Goal: Task Accomplishment & Management: Use online tool/utility

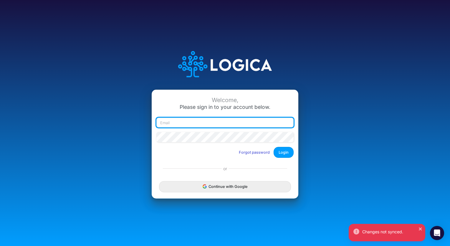
click at [248, 125] on input "email" at bounding box center [225, 123] width 137 height 10
type input "[EMAIL_ADDRESS][DOMAIN_NAME]"
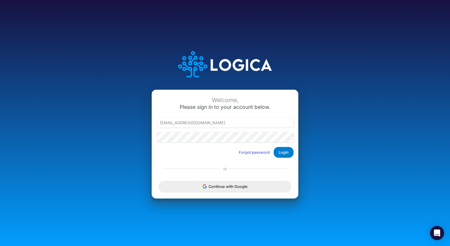
click at [275, 152] on button "Login" at bounding box center [284, 152] width 20 height 11
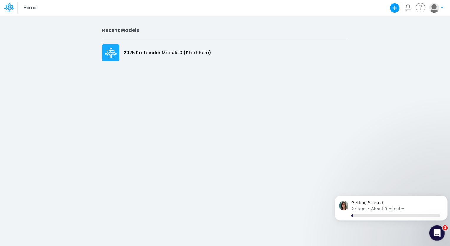
click at [438, 233] on icon "Open Intercom Messenger" at bounding box center [437, 232] width 10 height 10
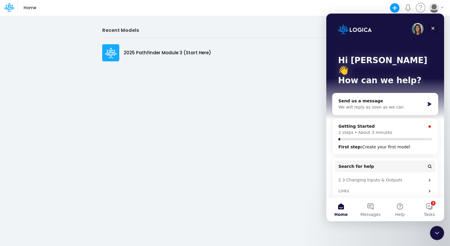
click at [433, 28] on icon "Close" at bounding box center [433, 28] width 3 height 3
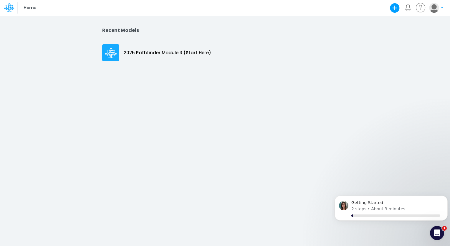
click at [399, 9] on icon "button" at bounding box center [396, 8] width 10 height 10
click at [358, 38] on button "Use a template" at bounding box center [369, 40] width 63 height 9
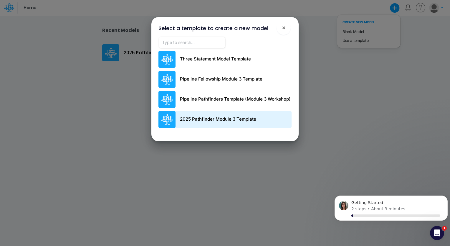
click at [242, 121] on p "2025 Pathfinder Module 3 Template" at bounding box center [218, 119] width 76 height 7
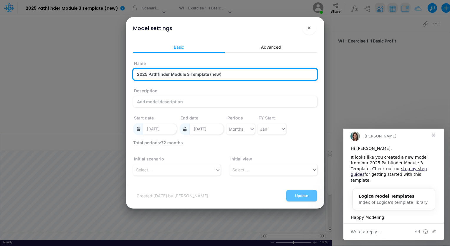
click at [244, 73] on input "2025 Pathfinder Module 3 Template (new)" at bounding box center [225, 74] width 184 height 11
type input "2"
type input "Empower Independence 5 year"
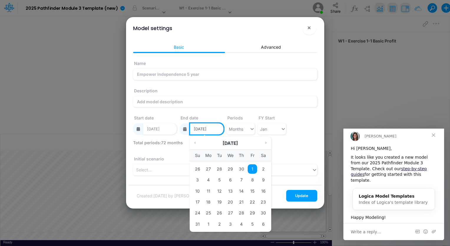
click at [211, 129] on input "12/01/2028" at bounding box center [207, 128] width 34 height 11
click at [266, 144] on button "Next Month" at bounding box center [267, 142] width 3 height 3
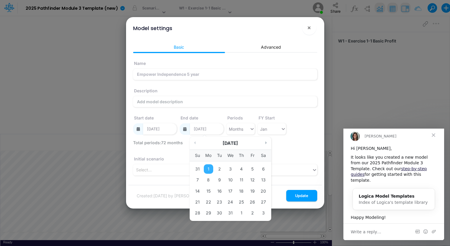
click at [266, 144] on button "Next Month" at bounding box center [267, 142] width 3 height 3
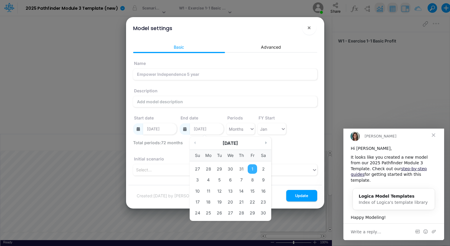
click at [266, 144] on button "Next Month" at bounding box center [267, 142] width 3 height 3
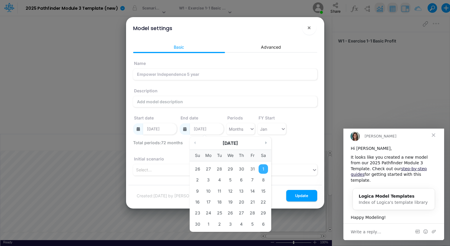
click at [266, 144] on button "Next Month" at bounding box center [267, 142] width 3 height 3
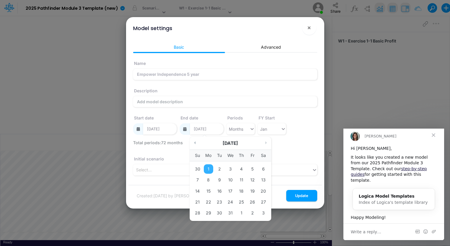
click at [195, 143] on button "Previous Month" at bounding box center [194, 142] width 3 height 3
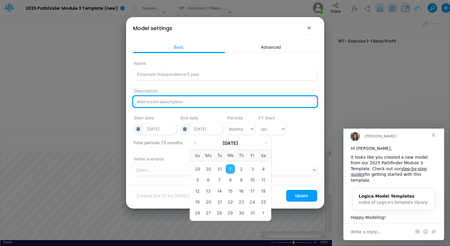
click at [223, 103] on input "Description" at bounding box center [225, 101] width 184 height 11
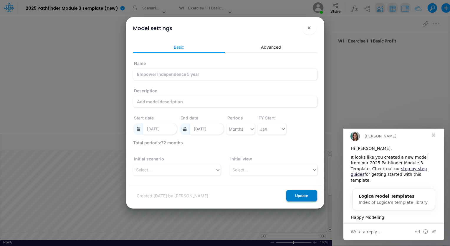
click at [300, 196] on button "Update" at bounding box center [302, 195] width 31 height 11
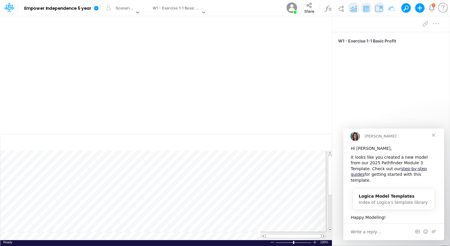
click at [435, 140] on span "Close" at bounding box center [433, 134] width 21 height 21
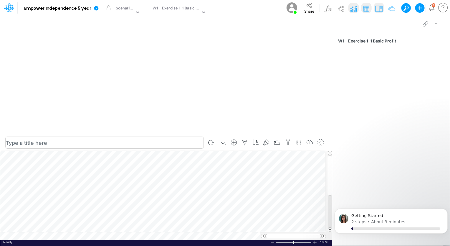
scroll to position [3, 1]
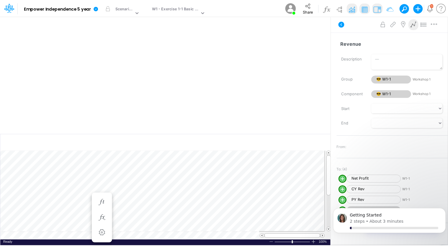
scroll to position [3, 1]
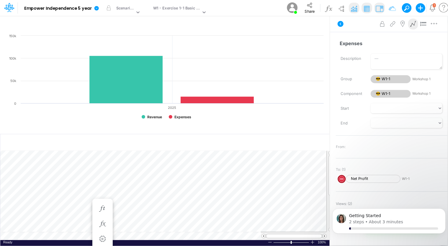
scroll to position [3, 1]
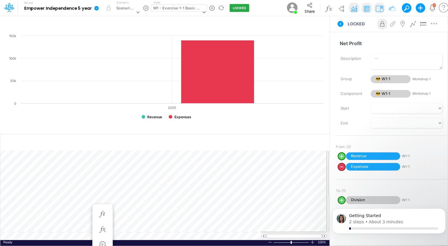
click at [203, 13] on icon at bounding box center [203, 11] width 5 height 5
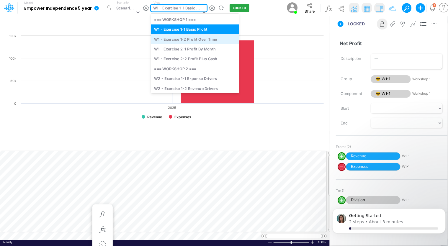
click at [199, 41] on div "W1 - Exercise 1-2 Profit Over Time" at bounding box center [195, 39] width 88 height 10
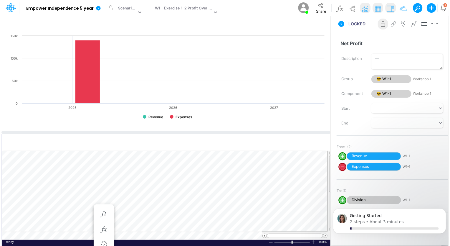
scroll to position [3, 1]
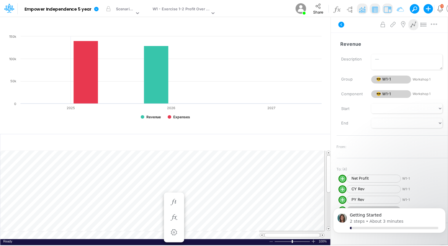
scroll to position [3, 1]
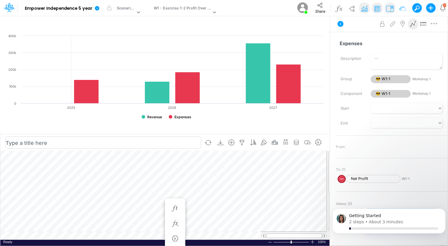
scroll to position [3, 1]
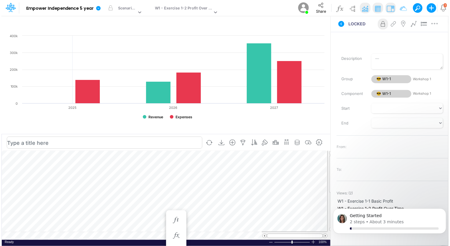
scroll to position [3, 1]
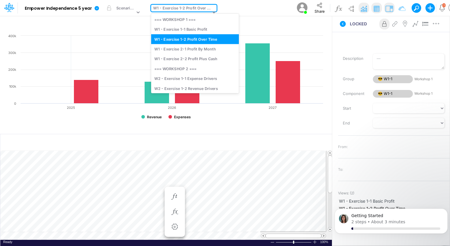
click at [213, 9] on icon at bounding box center [213, 11] width 5 height 5
click at [199, 50] on div "W1 - Exercise 2-1 Profit By Month" at bounding box center [195, 49] width 88 height 10
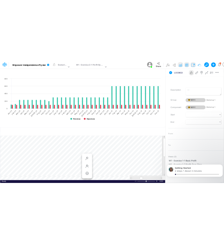
scroll to position [3, 1]
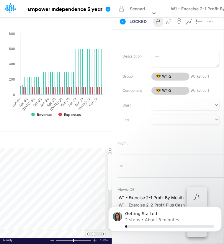
scroll to position [3, 1]
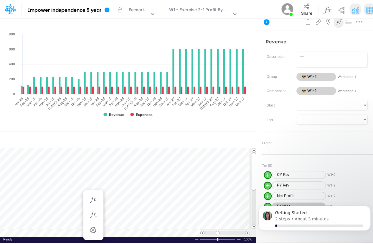
scroll to position [3, 1]
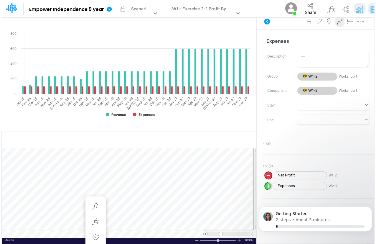
scroll to position [3, 1]
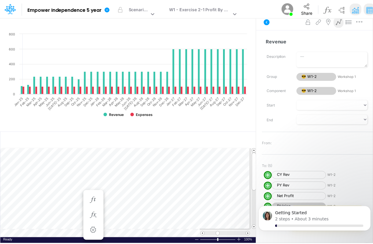
scroll to position [3, 1]
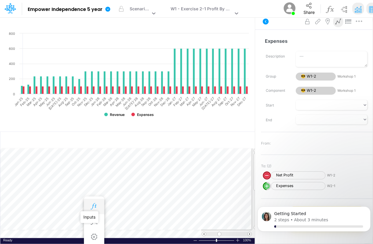
click at [95, 206] on icon "button" at bounding box center [94, 206] width 9 height 6
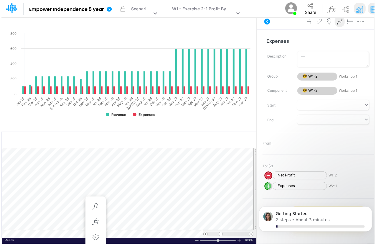
scroll to position [3, 1]
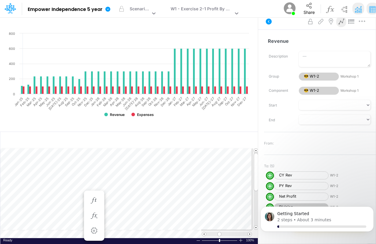
scroll to position [3, 2]
click at [122, 9] on button "button" at bounding box center [122, 9] width 12 height 12
click at [119, 7] on button "button" at bounding box center [122, 9] width 12 height 12
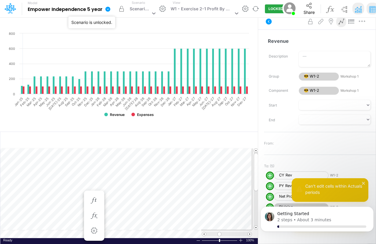
click at [124, 9] on button "button" at bounding box center [122, 9] width 12 height 12
click at [95, 200] on icon "button" at bounding box center [94, 200] width 9 height 6
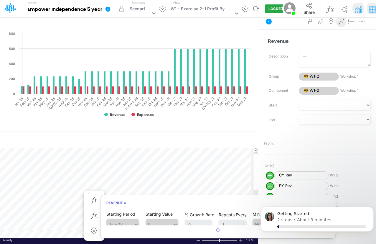
click at [124, 15] on div "Model Empower Independence 5 year Edit model settings Duplicate Import QuickBoo…" at bounding box center [146, 8] width 281 height 17
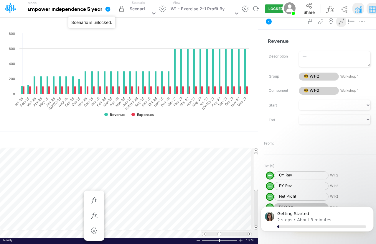
click at [124, 7] on button "button" at bounding box center [122, 9] width 12 height 12
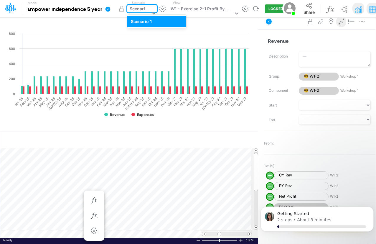
click at [153, 10] on icon at bounding box center [154, 13] width 6 height 6
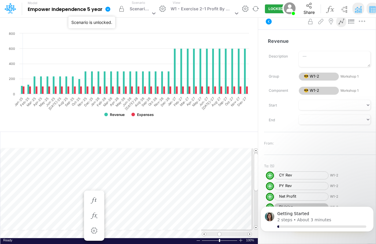
click at [121, 5] on button "button" at bounding box center [122, 9] width 12 height 12
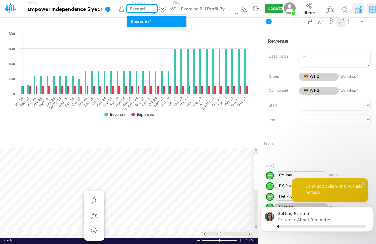
click at [145, 8] on div "Scenario 1" at bounding box center [140, 10] width 21 height 8
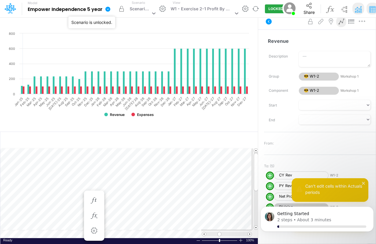
click at [124, 8] on button "button" at bounding box center [122, 9] width 12 height 12
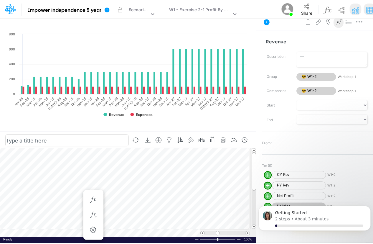
scroll to position [3, 1]
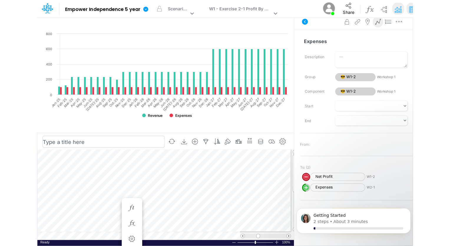
scroll to position [3, 1]
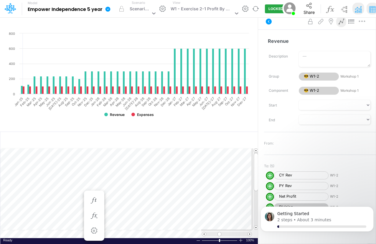
click at [265, 8] on button "LOCKED" at bounding box center [276, 8] width 22 height 9
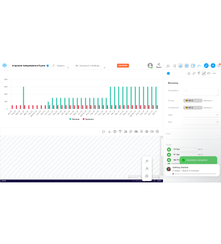
scroll to position [3, 1]
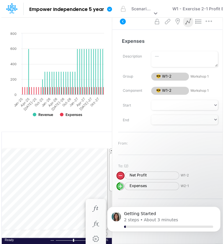
scroll to position [3, 1]
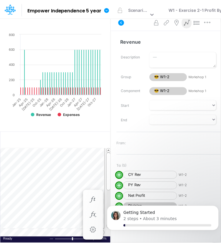
scroll to position [3, 1]
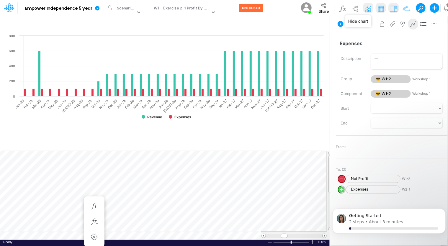
click at [364, 9] on img at bounding box center [367, 8] width 9 height 9
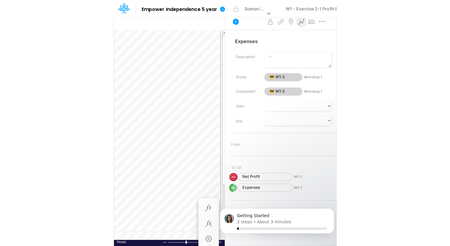
scroll to position [3, 1]
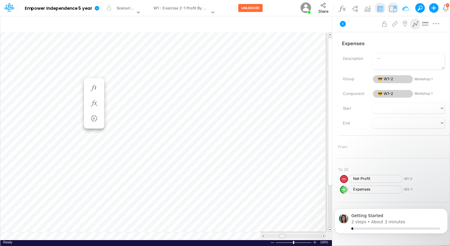
click at [281, 235] on span at bounding box center [282, 236] width 4 height 4
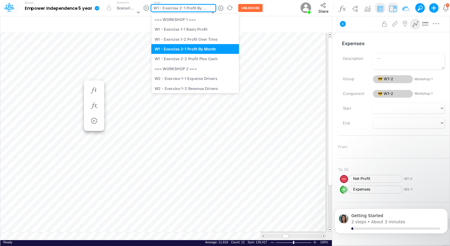
click at [212, 9] on div at bounding box center [212, 12] width 5 height 7
click at [213, 57] on div "W1 - Exercise 2-2 Profit Plus Cash" at bounding box center [196, 59] width 88 height 10
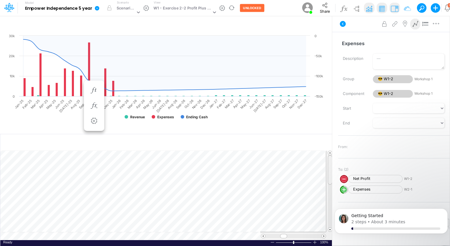
scroll to position [3, 0]
drag, startPoint x: 329, startPoint y: 163, endPoint x: 332, endPoint y: 181, distance: 18.3
click at [332, 181] on div "Insert child node Variable Constant Group Addition Subtraction Multiplication D…" at bounding box center [166, 131] width 333 height 230
drag, startPoint x: 330, startPoint y: 177, endPoint x: 331, endPoint y: 184, distance: 6.8
click at [331, 184] on div at bounding box center [330, 192] width 4 height 29
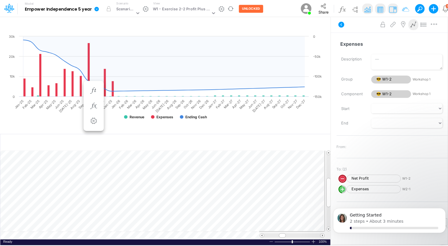
scroll to position [3, 1]
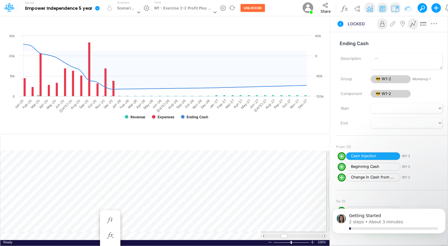
scroll to position [3, 1]
drag, startPoint x: 329, startPoint y: 191, endPoint x: 330, endPoint y: 176, distance: 14.5
click at [330, 176] on span at bounding box center [330, 178] width 4 height 4
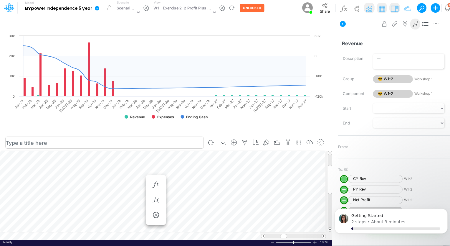
scroll to position [3, 1]
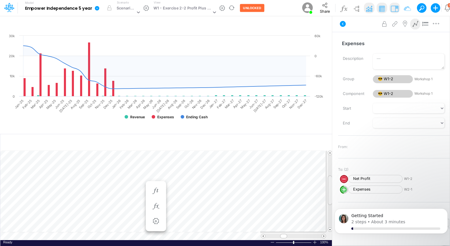
drag, startPoint x: 329, startPoint y: 178, endPoint x: 331, endPoint y: 189, distance: 11.4
click at [331, 189] on span at bounding box center [330, 190] width 4 height 4
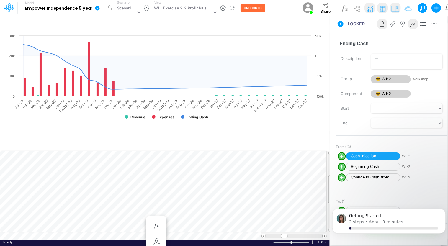
scroll to position [3, 1]
drag, startPoint x: 331, startPoint y: 185, endPoint x: 332, endPoint y: 159, distance: 26.9
click at [330, 159] on div "Insert child node Variable Constant Group Addition Subtraction Multiplication D…" at bounding box center [165, 131] width 330 height 230
drag, startPoint x: 332, startPoint y: 167, endPoint x: 333, endPoint y: 183, distance: 15.9
click at [333, 183] on div "Insert child node Variable Constant Group Addition Subtraction Multiplication D…" at bounding box center [224, 131] width 448 height 230
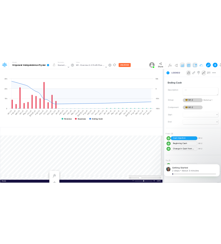
scroll to position [3, 1]
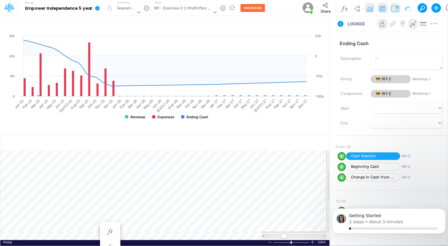
drag, startPoint x: 331, startPoint y: 186, endPoint x: 336, endPoint y: 185, distance: 5.3
click at [336, 185] on div "Insert child node Variable Constant Group Addition Subtraction Multiplication D…" at bounding box center [224, 131] width 448 height 230
click at [370, 8] on img at bounding box center [369, 8] width 9 height 9
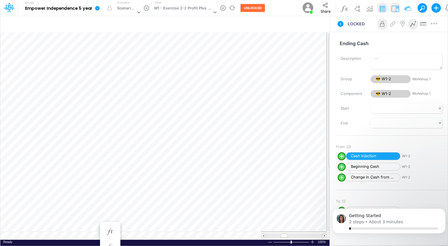
drag, startPoint x: 328, startPoint y: 91, endPoint x: 329, endPoint y: 64, distance: 27.7
click at [329, 64] on div at bounding box center [330, 102] width 4 height 131
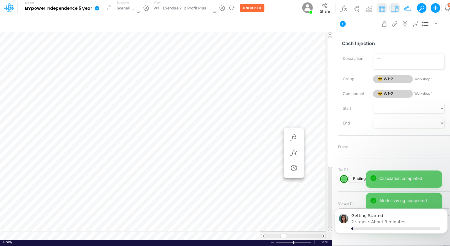
scroll to position [3, 1]
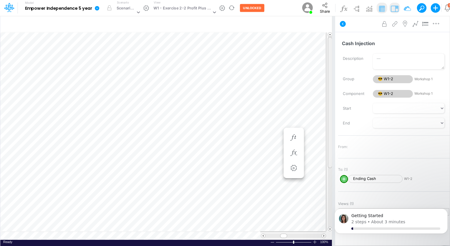
drag, startPoint x: 331, startPoint y: 115, endPoint x: 333, endPoint y: 104, distance: 11.0
click at [333, 104] on div "Insert child node Variable Constant Group Addition Subtraction Multiplication D…" at bounding box center [225, 131] width 450 height 230
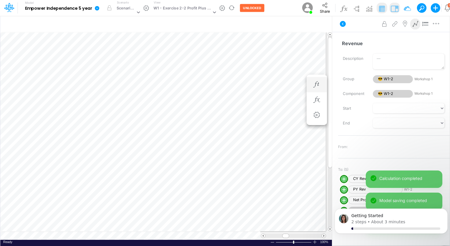
scroll to position [3, 1]
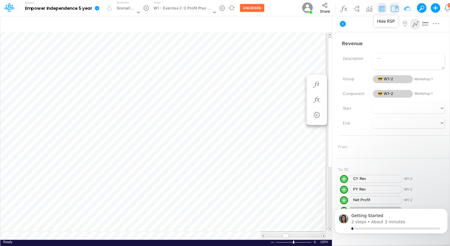
click at [392, 7] on img at bounding box center [394, 8] width 9 height 9
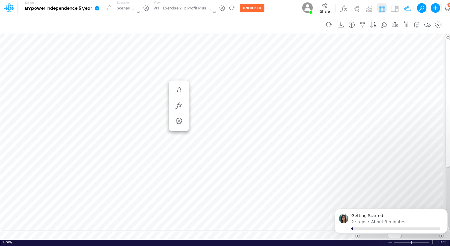
scroll to position [3, 1]
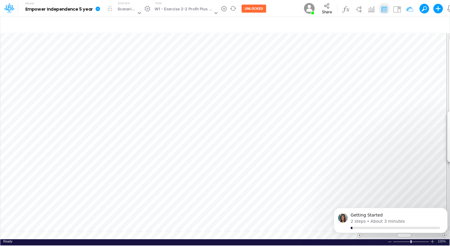
scroll to position [3, 1]
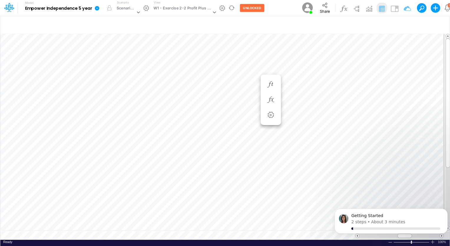
scroll to position [3, 1]
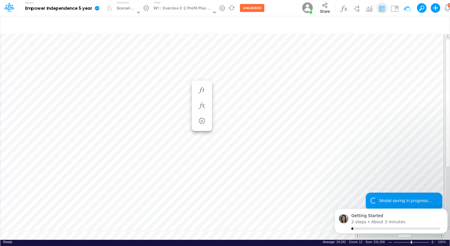
scroll to position [3, 1]
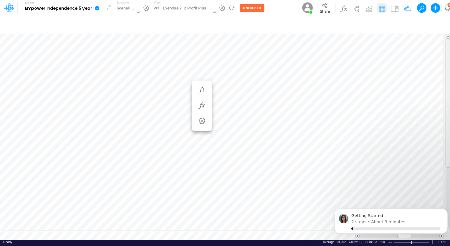
drag, startPoint x: 448, startPoint y: 104, endPoint x: 445, endPoint y: 91, distance: 12.7
click at [445, 91] on div at bounding box center [447, 132] width 6 height 196
drag, startPoint x: 409, startPoint y: 238, endPoint x: 405, endPoint y: 238, distance: 3.5
click at [405, 238] on body "Getting Started 2 steps • About 3 minutes" at bounding box center [391, 222] width 113 height 37
click at [404, 238] on body "Getting Started 2 steps • About 3 minutes" at bounding box center [391, 222] width 113 height 37
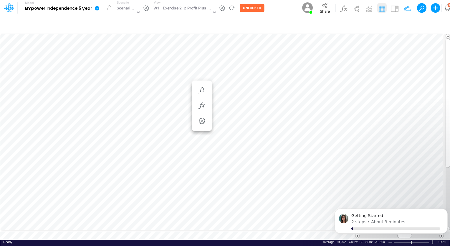
drag, startPoint x: 409, startPoint y: 240, endPoint x: 406, endPoint y: 240, distance: 3.8
click at [406, 240] on body "Getting Started 2 steps • About 3 minutes" at bounding box center [391, 222] width 113 height 37
click at [404, 239] on body "Getting Started 2 steps • About 3 minutes" at bounding box center [391, 222] width 113 height 37
click at [387, 238] on body "Getting Started 2 steps • About 3 minutes" at bounding box center [391, 222] width 113 height 37
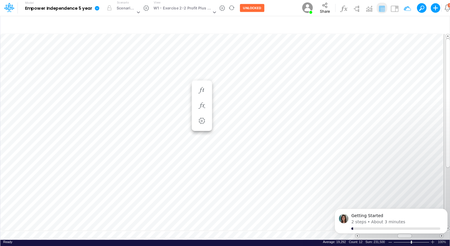
click at [387, 238] on body "Getting Started 2 steps • About 3 minutes" at bounding box center [391, 222] width 113 height 37
click at [446, 211] on icon "Dismiss notification" at bounding box center [446, 210] width 3 height 3
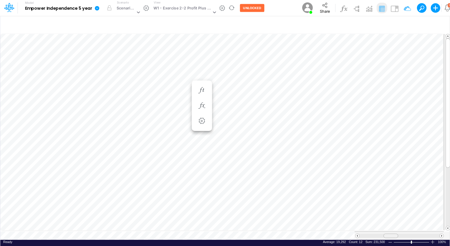
drag, startPoint x: 408, startPoint y: 233, endPoint x: 394, endPoint y: 234, distance: 13.9
click at [394, 234] on div at bounding box center [391, 235] width 15 height 4
drag, startPoint x: 448, startPoint y: 148, endPoint x: 450, endPoint y: 138, distance: 10.1
click at [450, 138] on div at bounding box center [448, 102] width 4 height 129
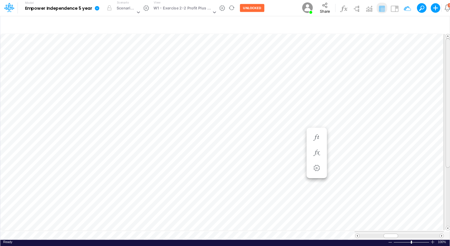
drag, startPoint x: 448, startPoint y: 69, endPoint x: 448, endPoint y: 63, distance: 5.6
click at [448, 63] on div at bounding box center [448, 102] width 4 height 129
drag, startPoint x: 447, startPoint y: 120, endPoint x: 447, endPoint y: 116, distance: 3.5
click at [447, 116] on div at bounding box center [448, 102] width 4 height 129
drag, startPoint x: 448, startPoint y: 52, endPoint x: 451, endPoint y: 45, distance: 7.4
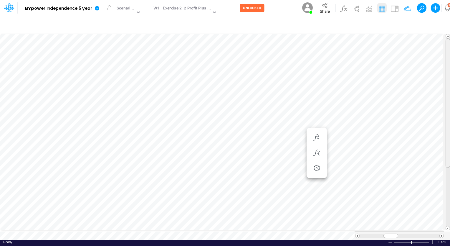
click at [450, 45] on html "Model Empower Independence 5 year Edit model settings Duplicate Import QuickBoo…" at bounding box center [225, 123] width 450 height 246
drag, startPoint x: 393, startPoint y: 231, endPoint x: 366, endPoint y: 233, distance: 27.6
click at [366, 233] on div at bounding box center [367, 235] width 15 height 4
click at [359, 234] on span at bounding box center [358, 236] width 4 height 4
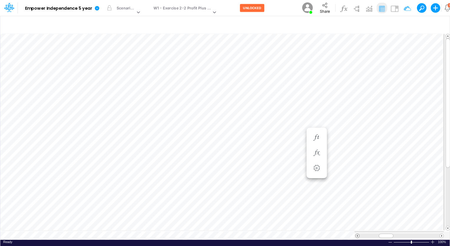
click at [359, 234] on span at bounding box center [358, 236] width 4 height 4
drag, startPoint x: 383, startPoint y: 233, endPoint x: 373, endPoint y: 233, distance: 9.7
click at [373, 233] on div at bounding box center [376, 235] width 15 height 4
click at [360, 234] on div at bounding box center [358, 235] width 4 height 4
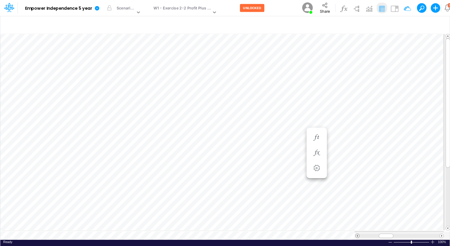
click at [360, 234] on div at bounding box center [358, 235] width 4 height 4
